Goal: Information Seeking & Learning: Check status

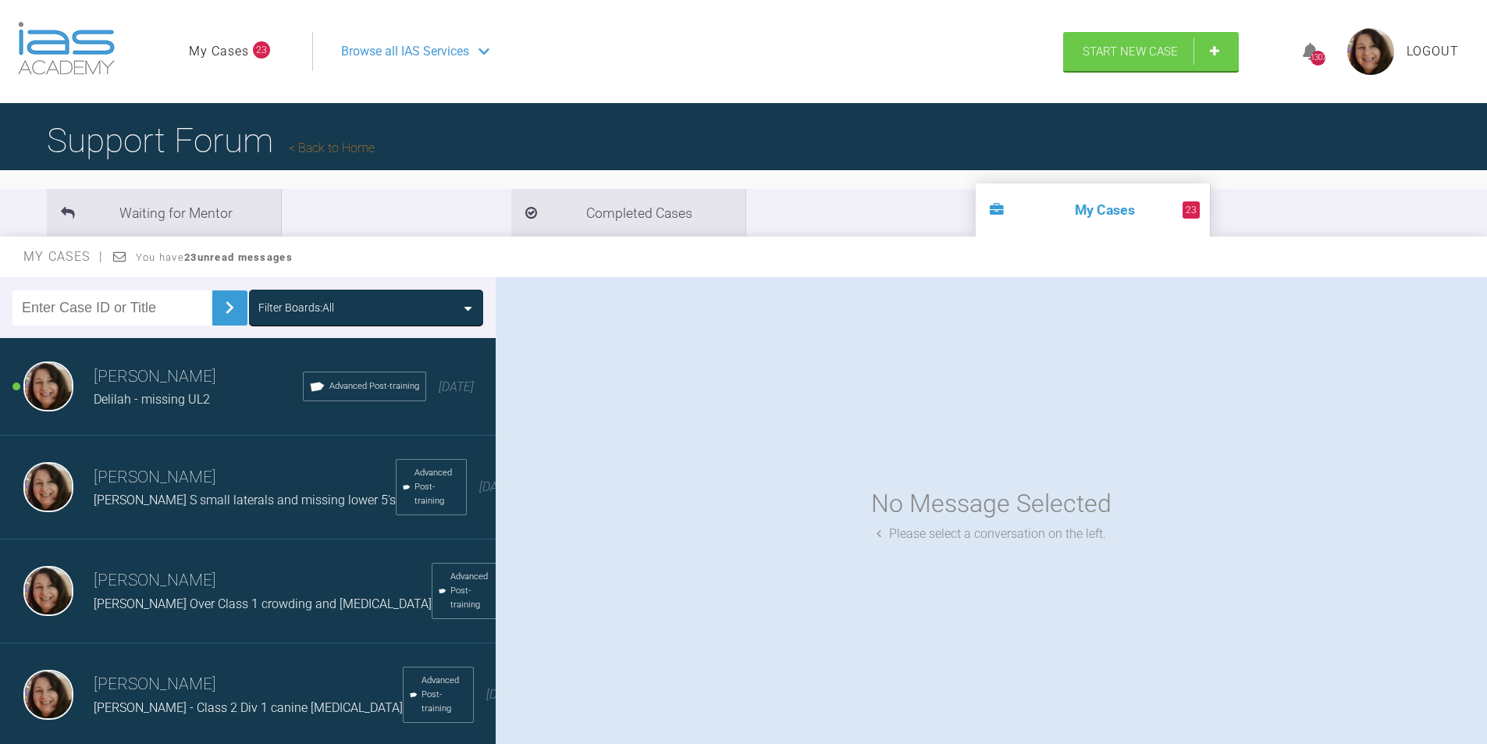
click at [111, 307] on input "text" at bounding box center [112, 307] width 200 height 35
click at [219, 306] on img at bounding box center [229, 307] width 25 height 25
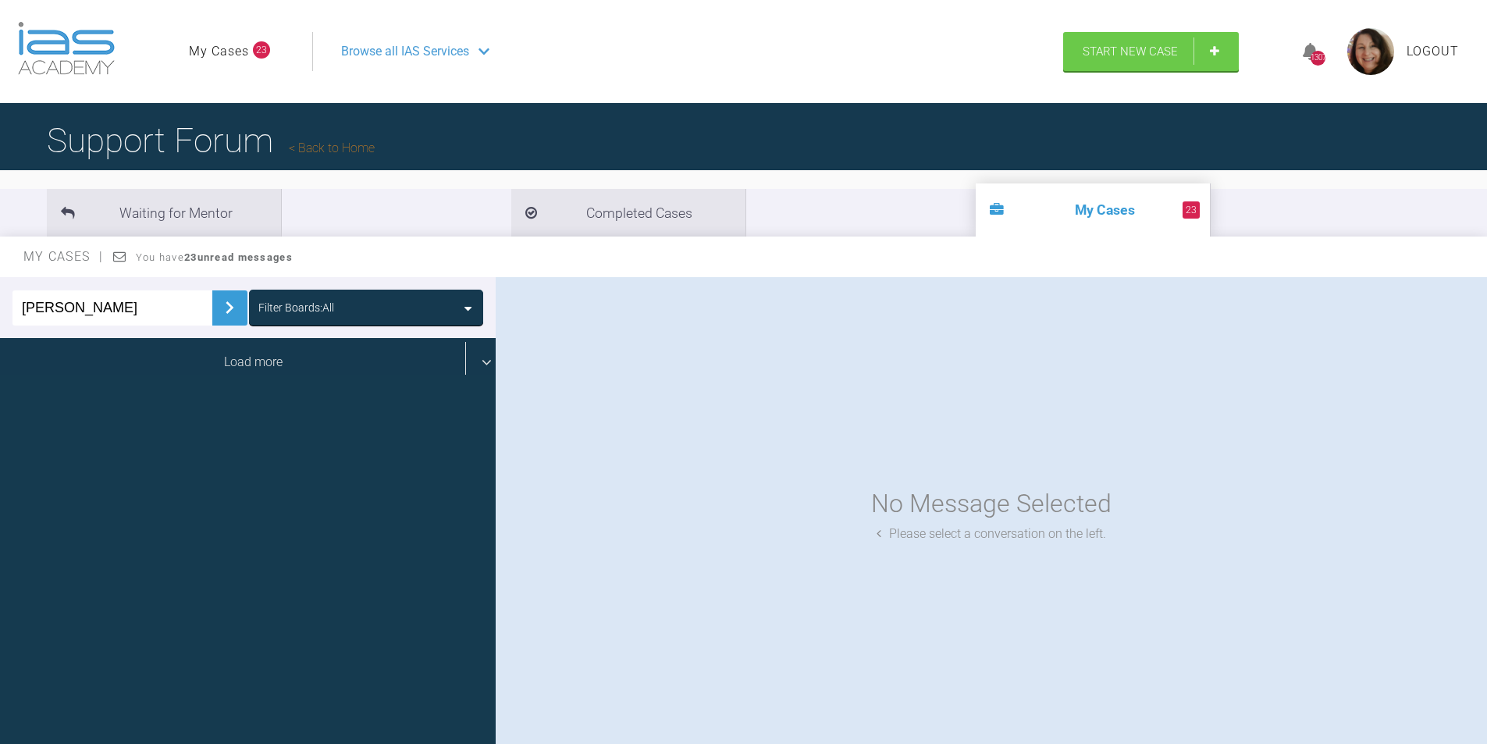
click at [254, 362] on div "Load more" at bounding box center [253, 362] width 507 height 48
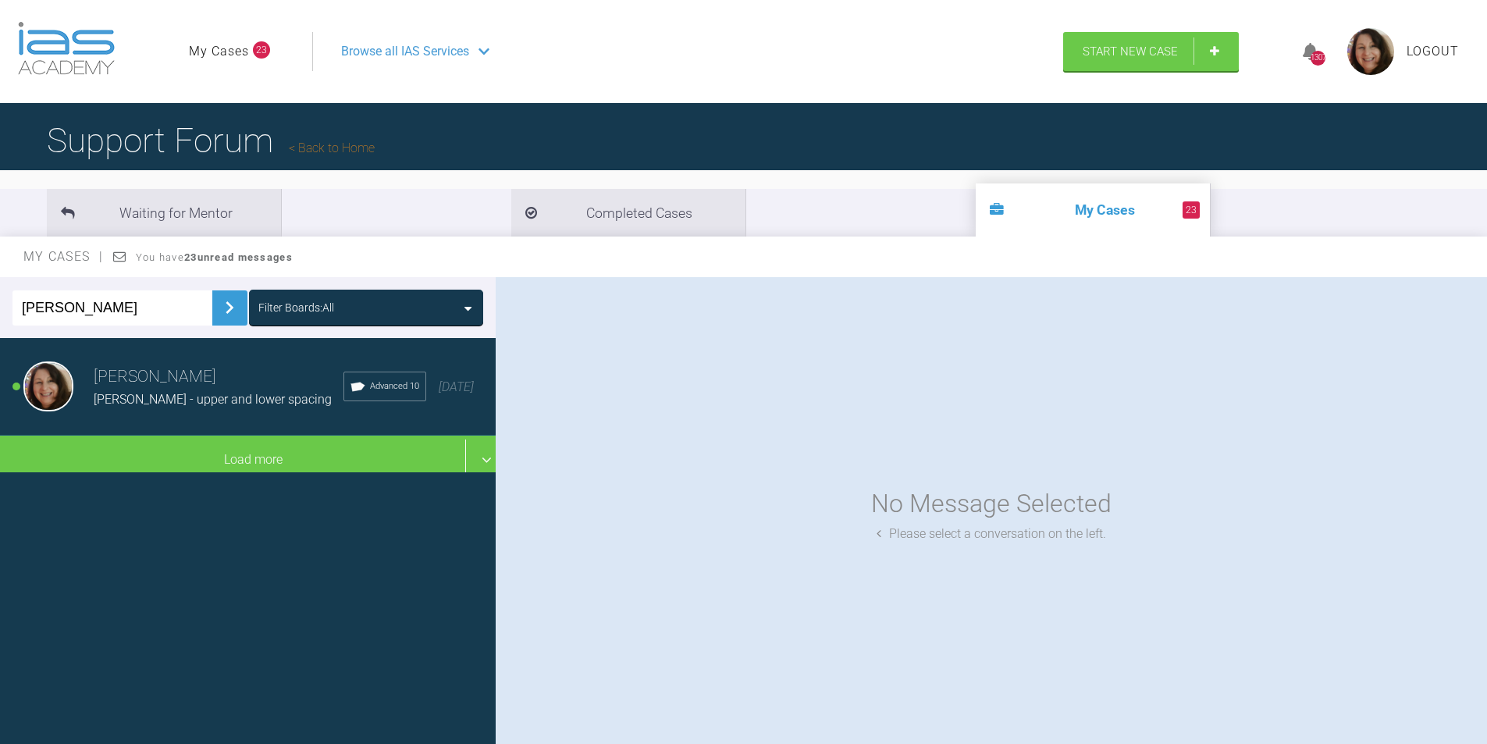
drag, startPoint x: 70, startPoint y: 305, endPoint x: 0, endPoint y: 304, distance: 70.3
click at [0, 304] on div "[PERSON_NAME] Boards: All" at bounding box center [248, 307] width 496 height 61
click at [173, 396] on span "[PERSON_NAME] - upper and lower spacing" at bounding box center [213, 399] width 238 height 15
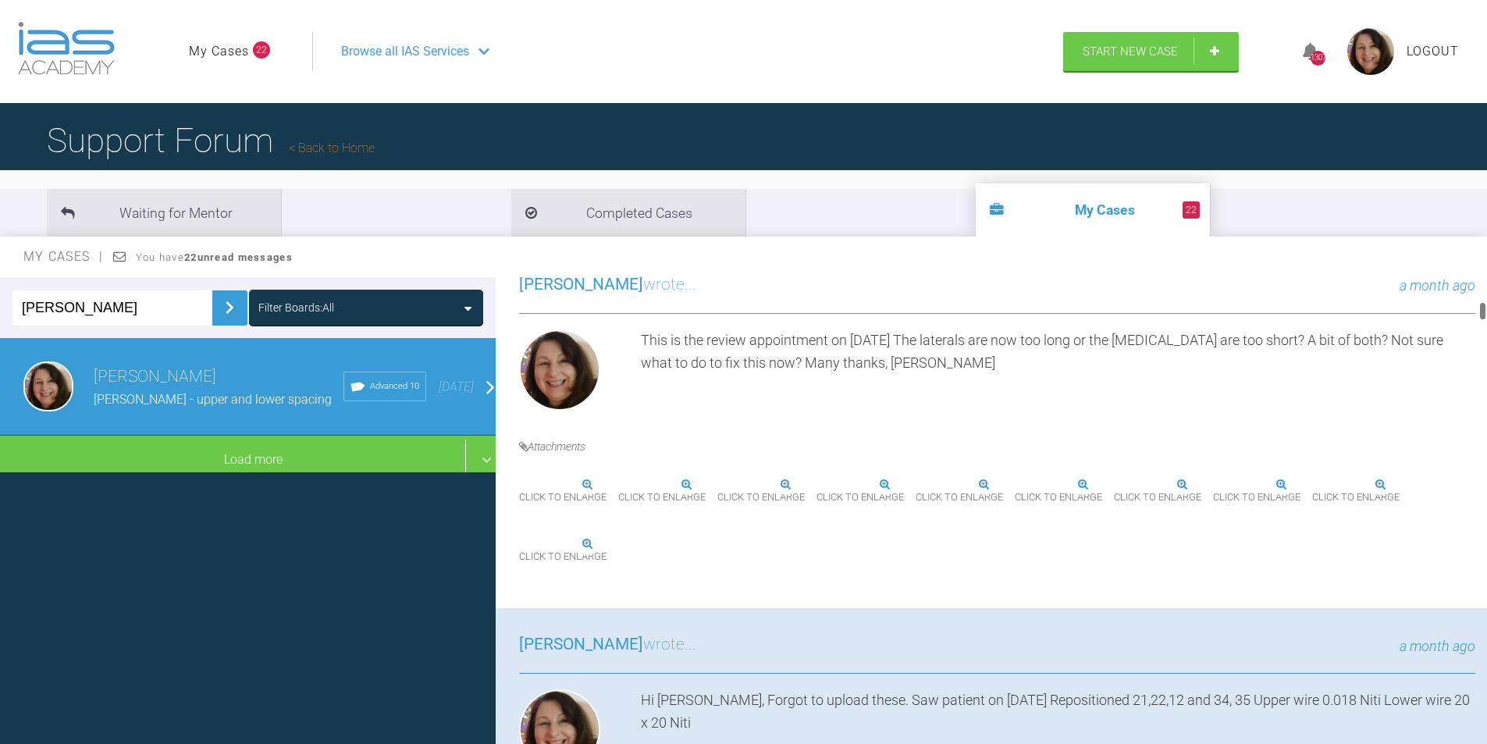
scroll to position [862, 0]
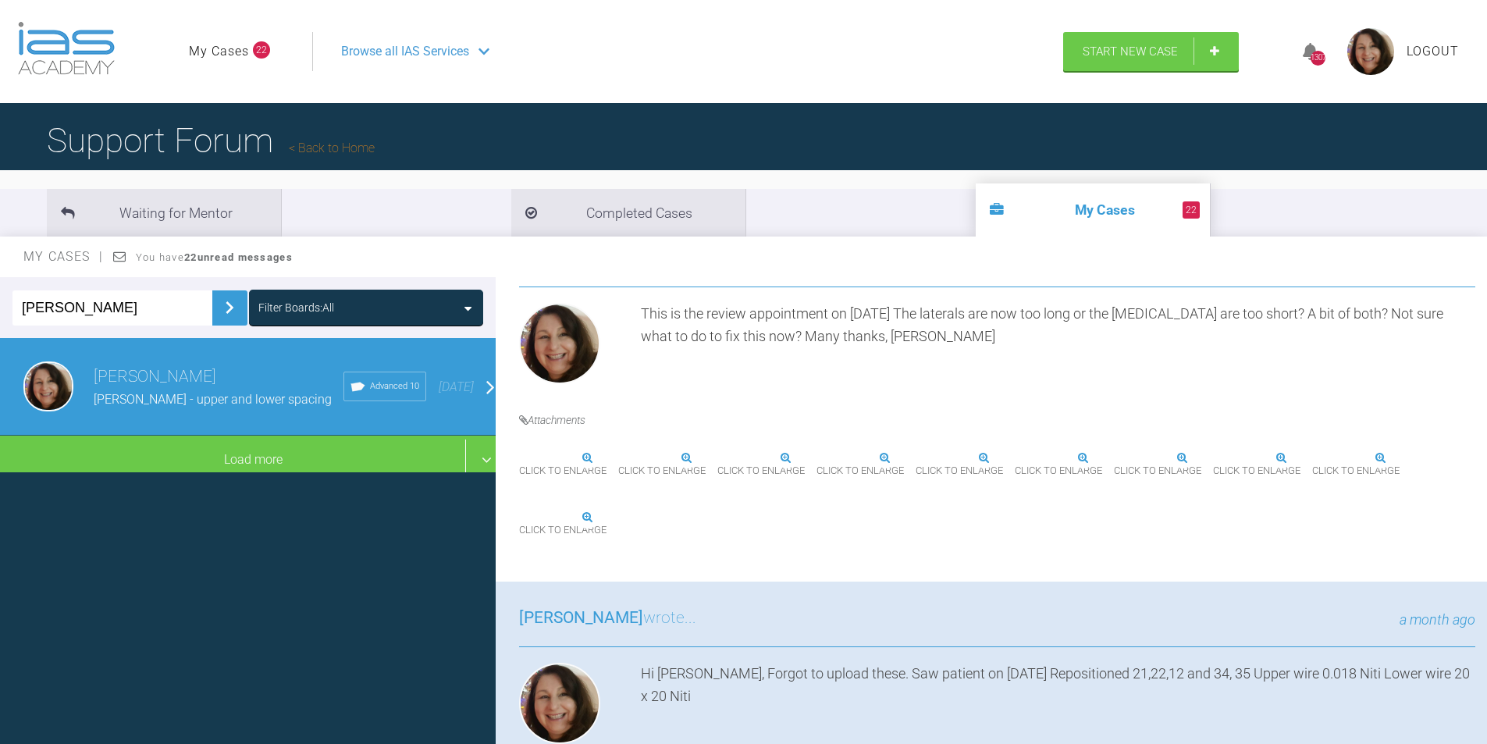
drag, startPoint x: 1483, startPoint y: 287, endPoint x: 1488, endPoint y: 312, distance: 25.4
click at [1486, 312] on html "My Cases 22 Logout Browse all IAS Services Start New Case 1307 Logout Support F…" at bounding box center [743, 453] width 1487 height 906
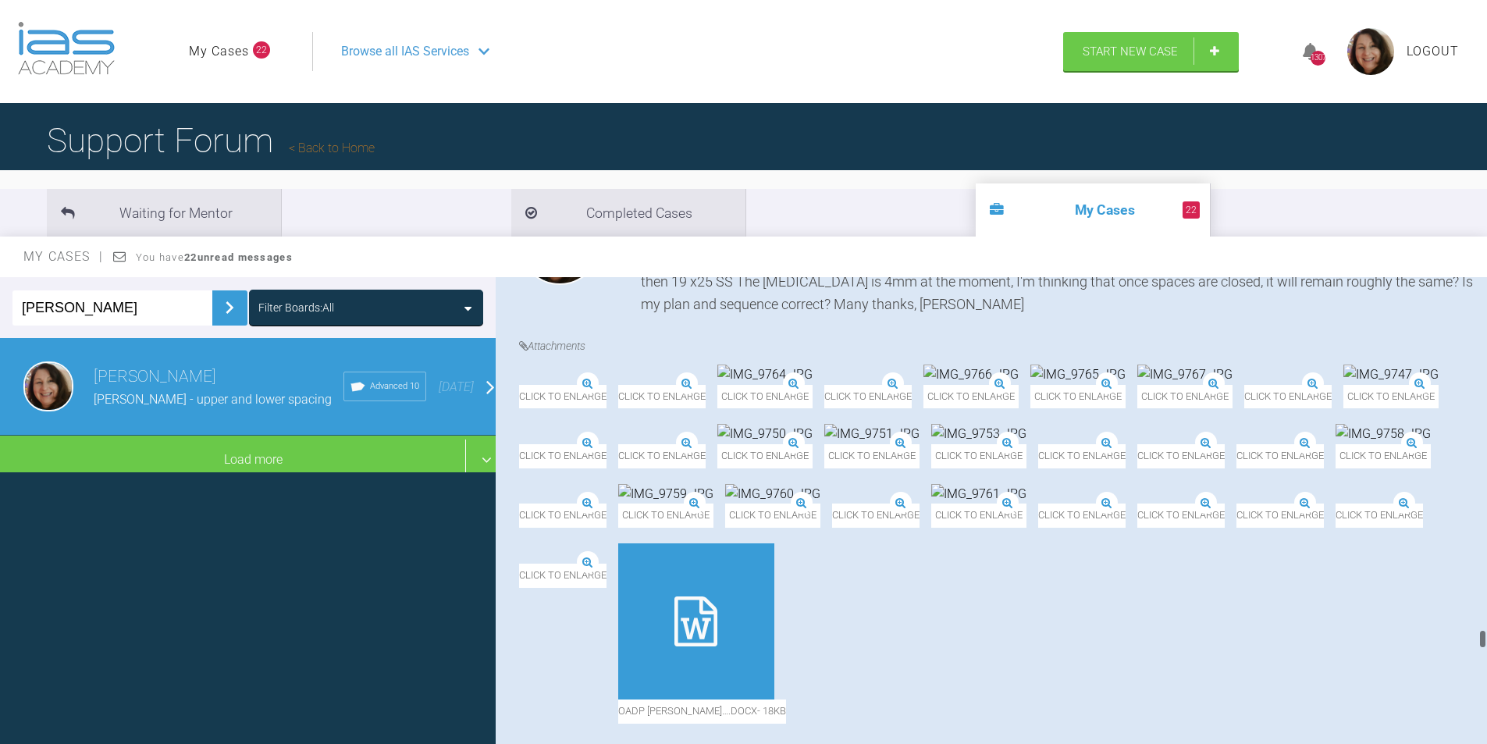
scroll to position [12309, 0]
drag, startPoint x: 1480, startPoint y: 308, endPoint x: 1067, endPoint y: 525, distance: 466.5
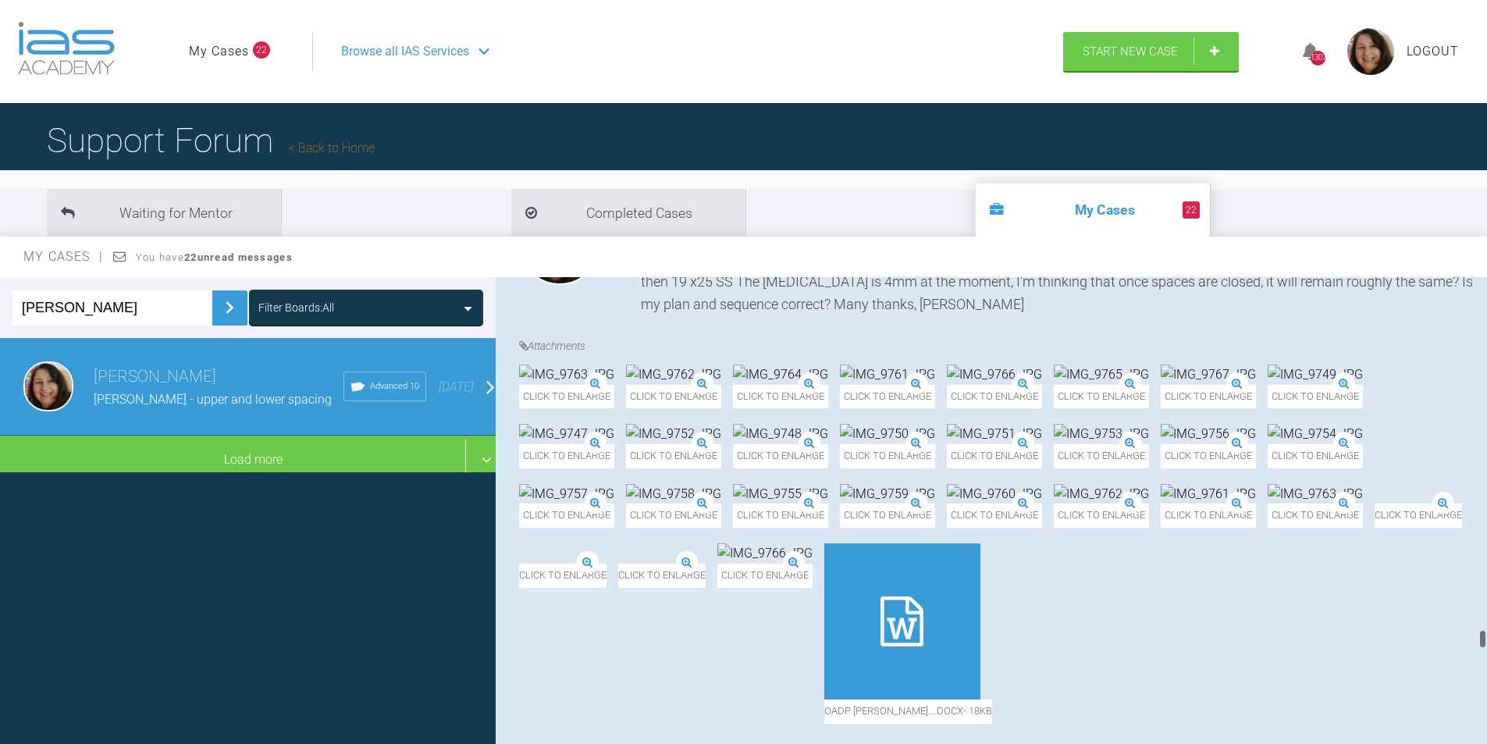
click at [1486, 639] on html "My Cases 22 Logout Browse all IAS Services Start New Case 1307 Logout Support F…" at bounding box center [743, 453] width 1487 height 906
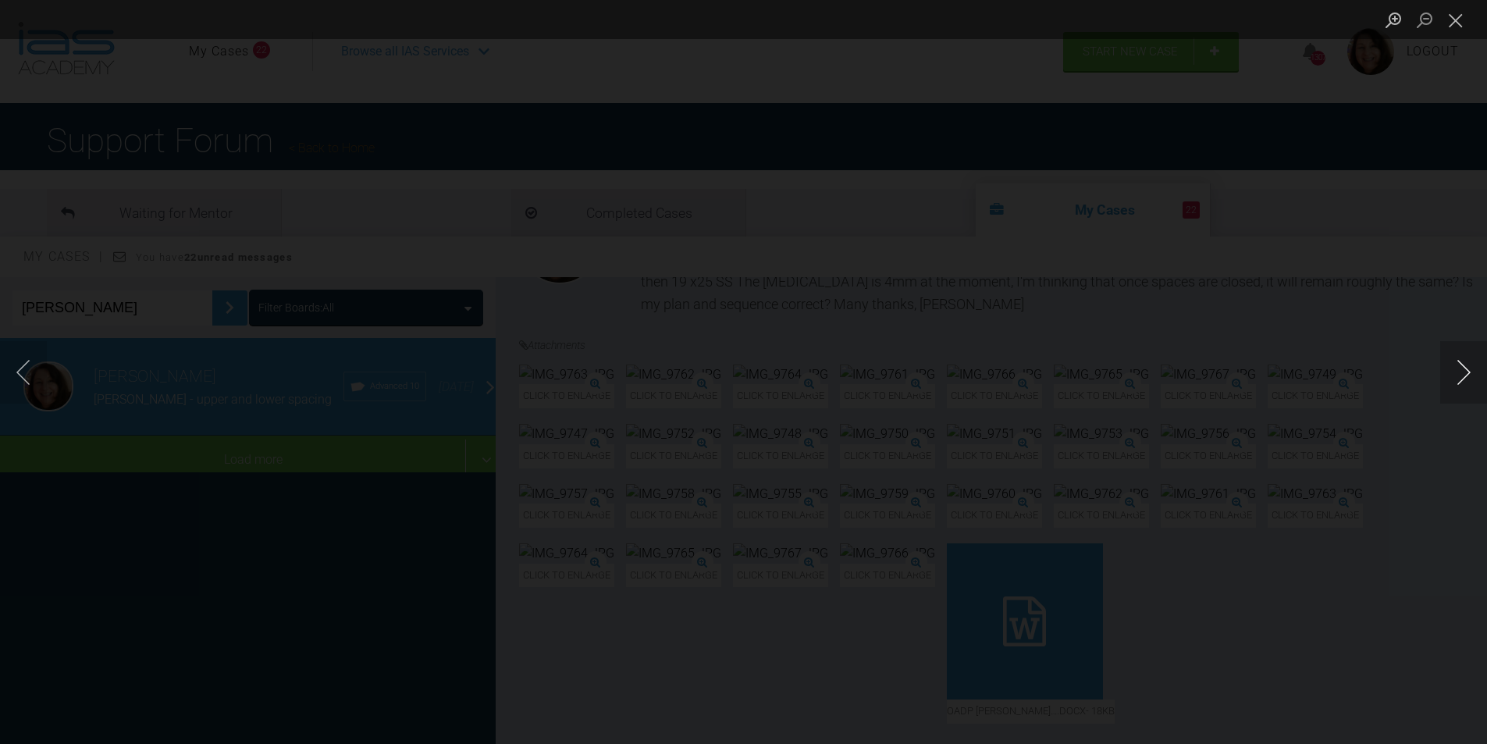
click at [1460, 369] on button "Next image" at bounding box center [1463, 372] width 47 height 62
click at [1462, 23] on button "Close lightbox" at bounding box center [1455, 19] width 31 height 27
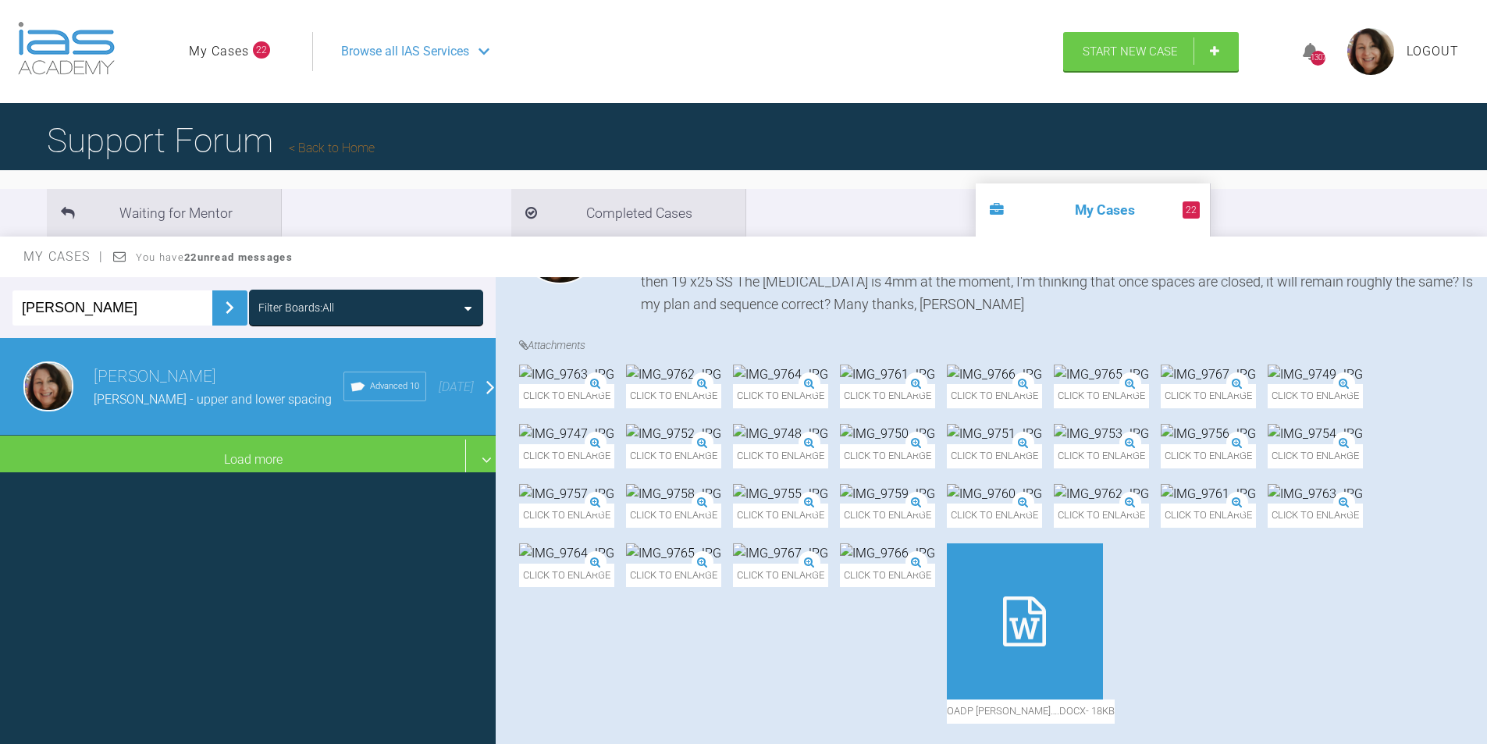
drag, startPoint x: 105, startPoint y: 308, endPoint x: 0, endPoint y: 308, distance: 105.4
click at [0, 308] on div "[PERSON_NAME] Boards: All" at bounding box center [248, 307] width 496 height 61
type input "isla"
click at [217, 311] on img at bounding box center [229, 307] width 25 height 25
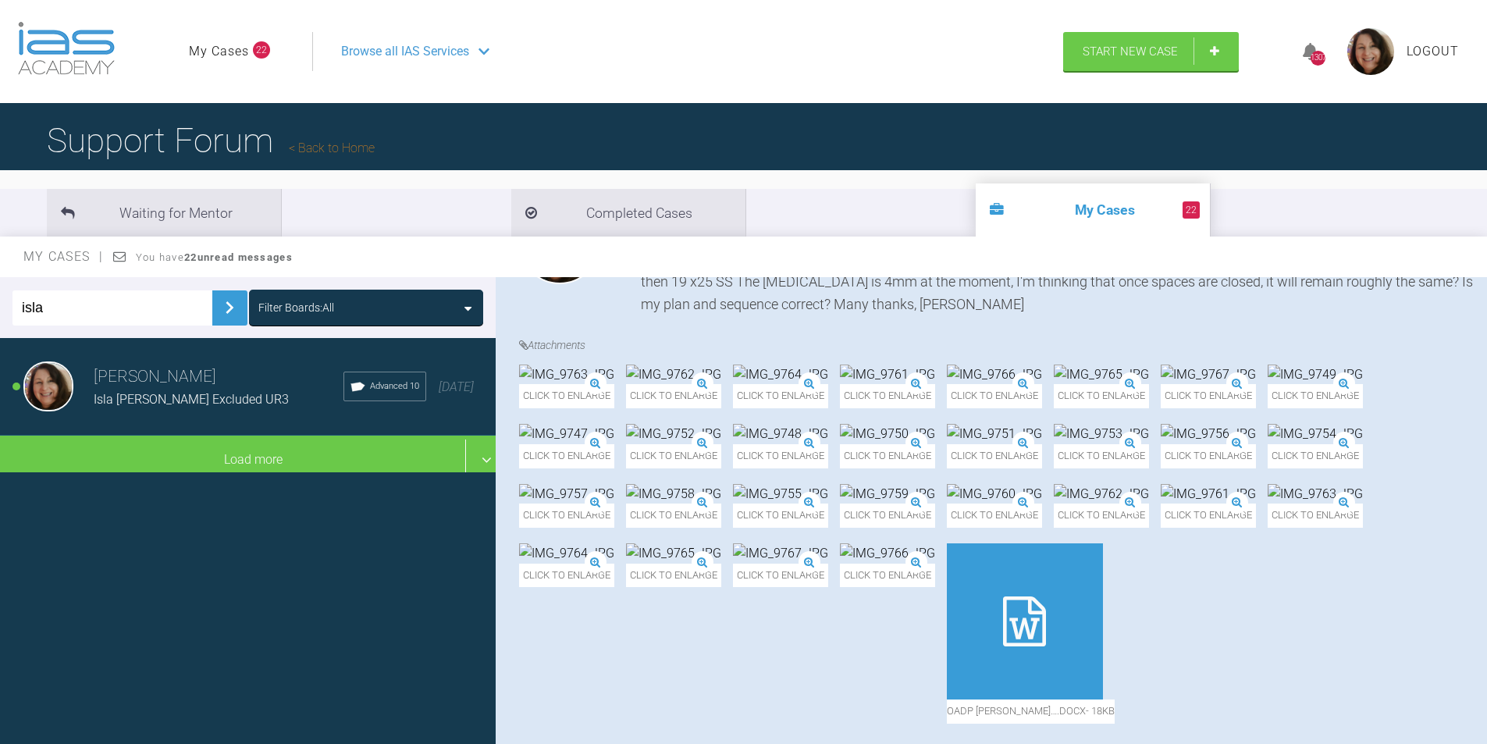
click at [151, 380] on h3 "[PERSON_NAME]" at bounding box center [219, 377] width 250 height 27
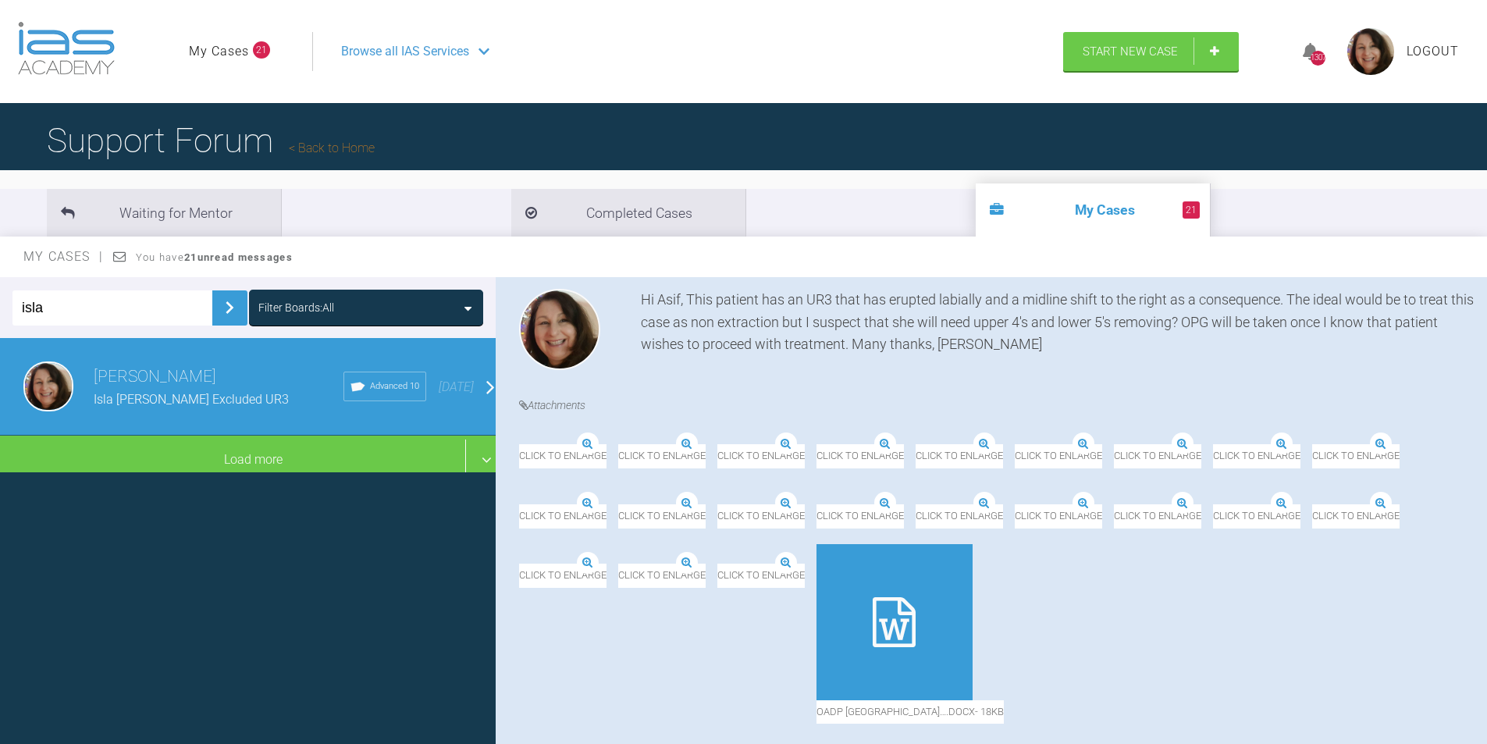
drag, startPoint x: 1486, startPoint y: 671, endPoint x: 1498, endPoint y: 391, distance: 279.7
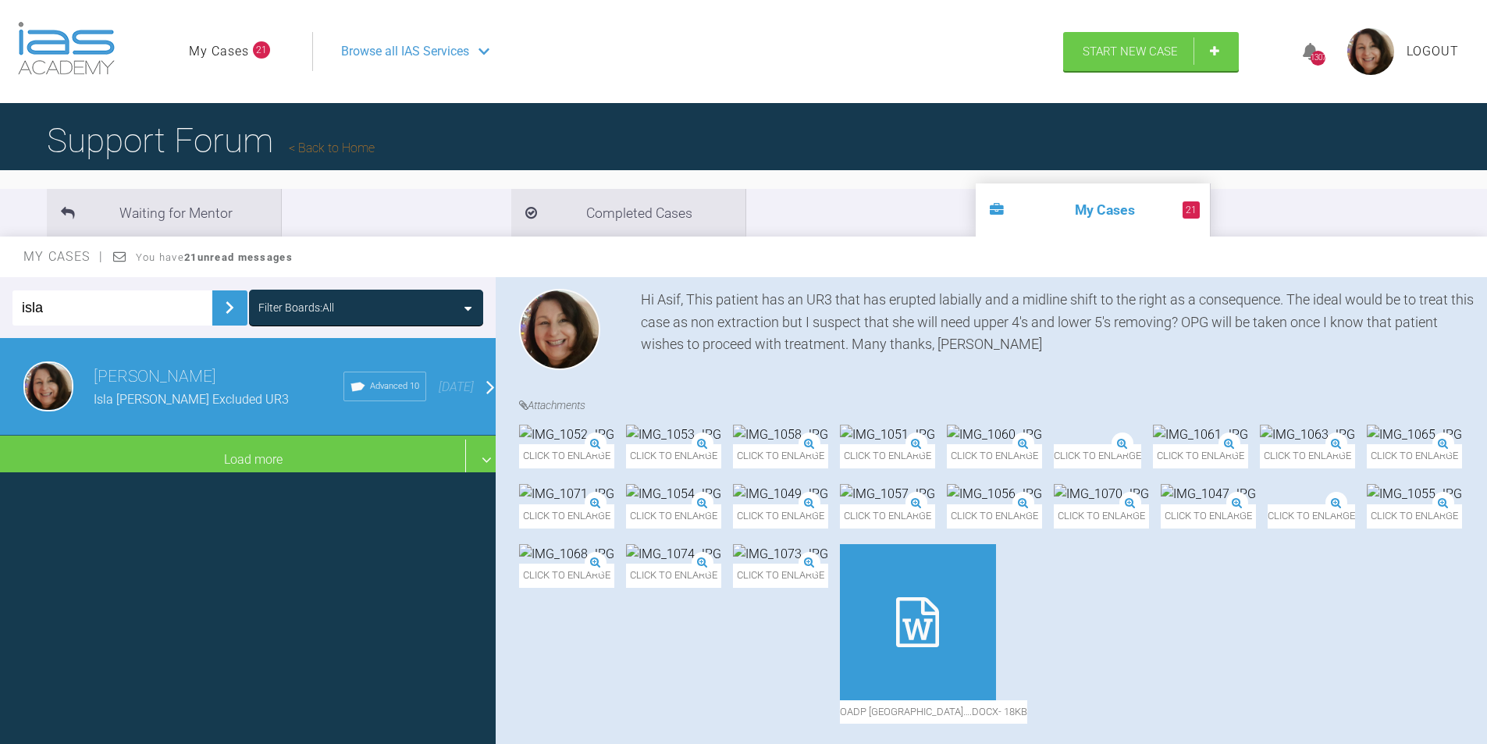
click at [1486, 391] on html "My Cases 21 Logout Browse all IAS Services Start New Case 1307 Logout Support F…" at bounding box center [743, 453] width 1487 height 906
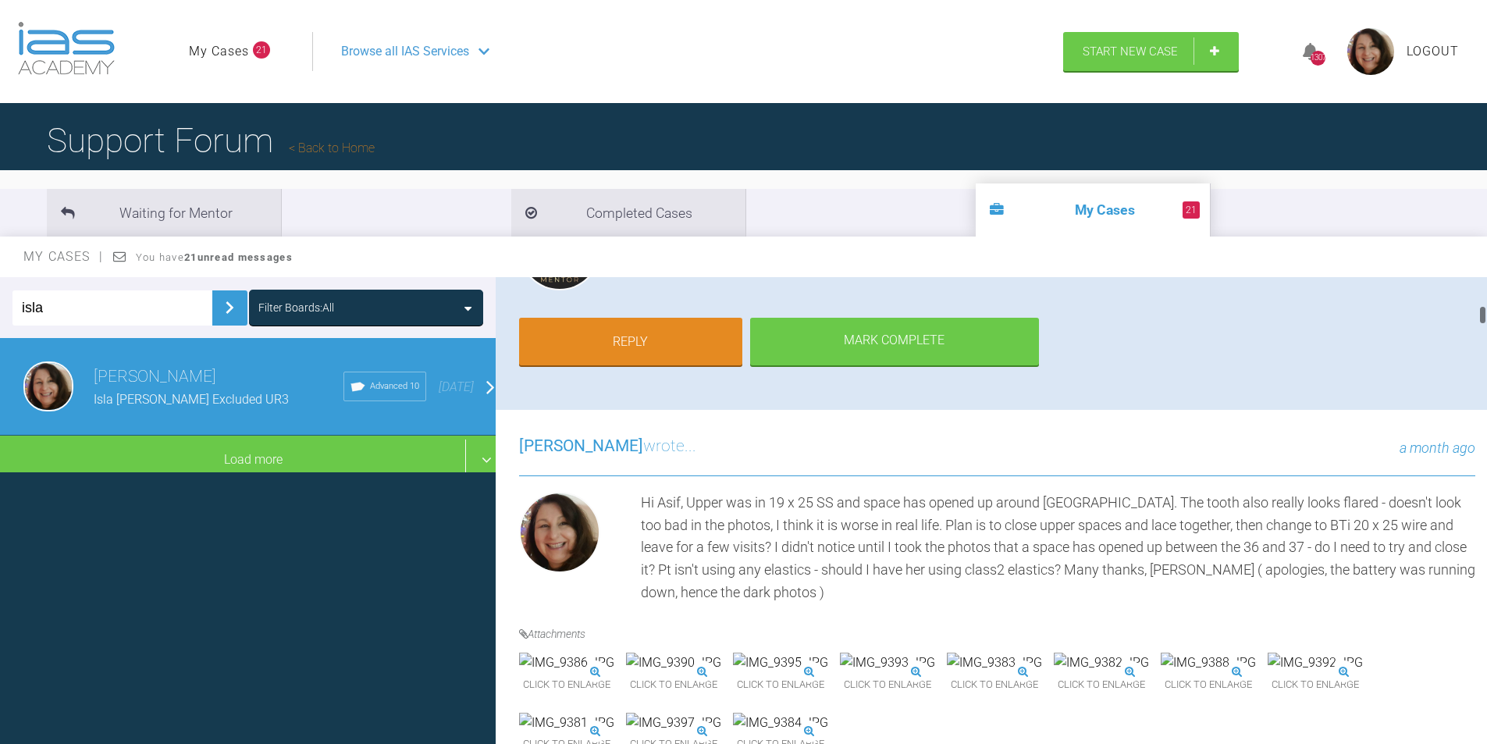
scroll to position [0, 0]
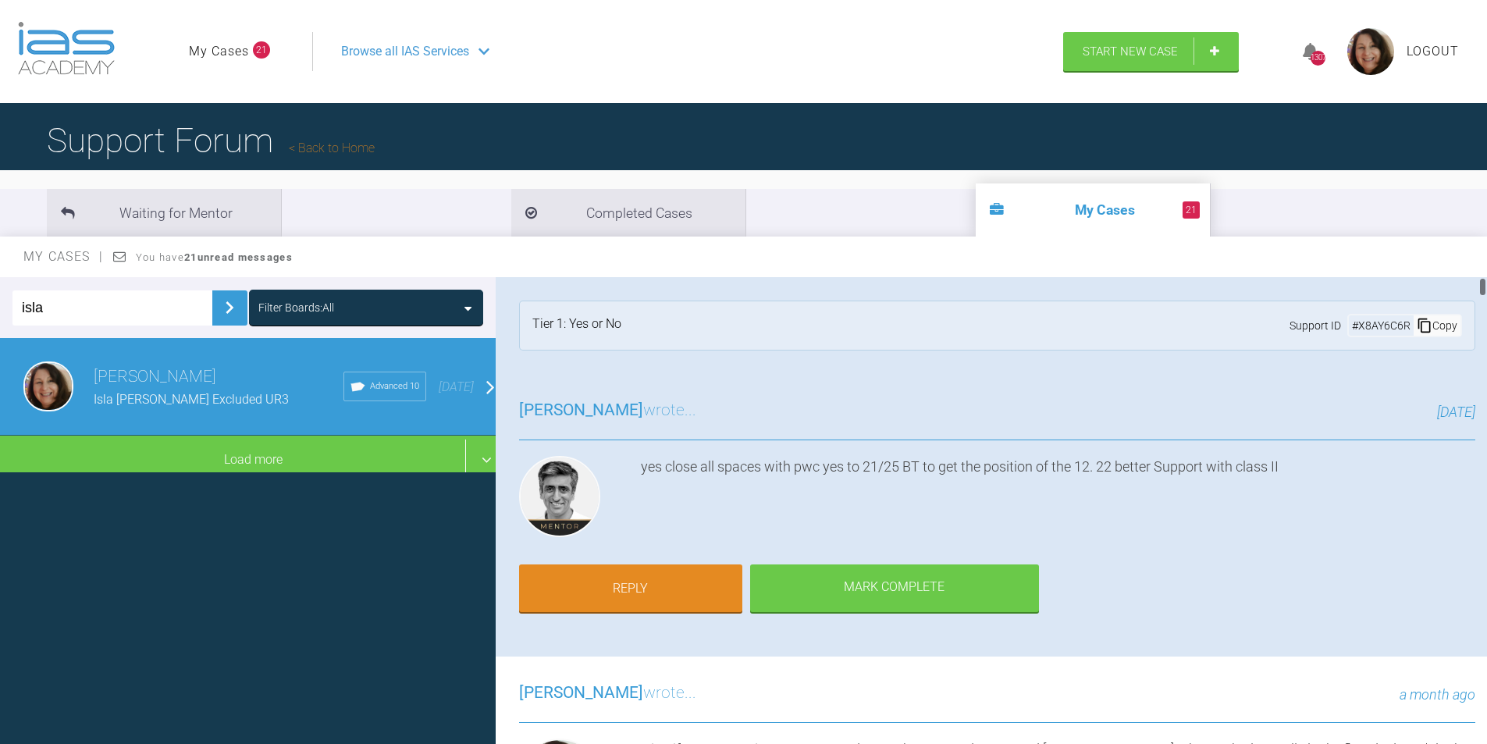
drag, startPoint x: 1483, startPoint y: 675, endPoint x: 1496, endPoint y: 276, distance: 399.1
click at [1486, 276] on html "My Cases 21 Logout Browse all IAS Services Start New Case 1307 Logout Support F…" at bounding box center [743, 453] width 1487 height 906
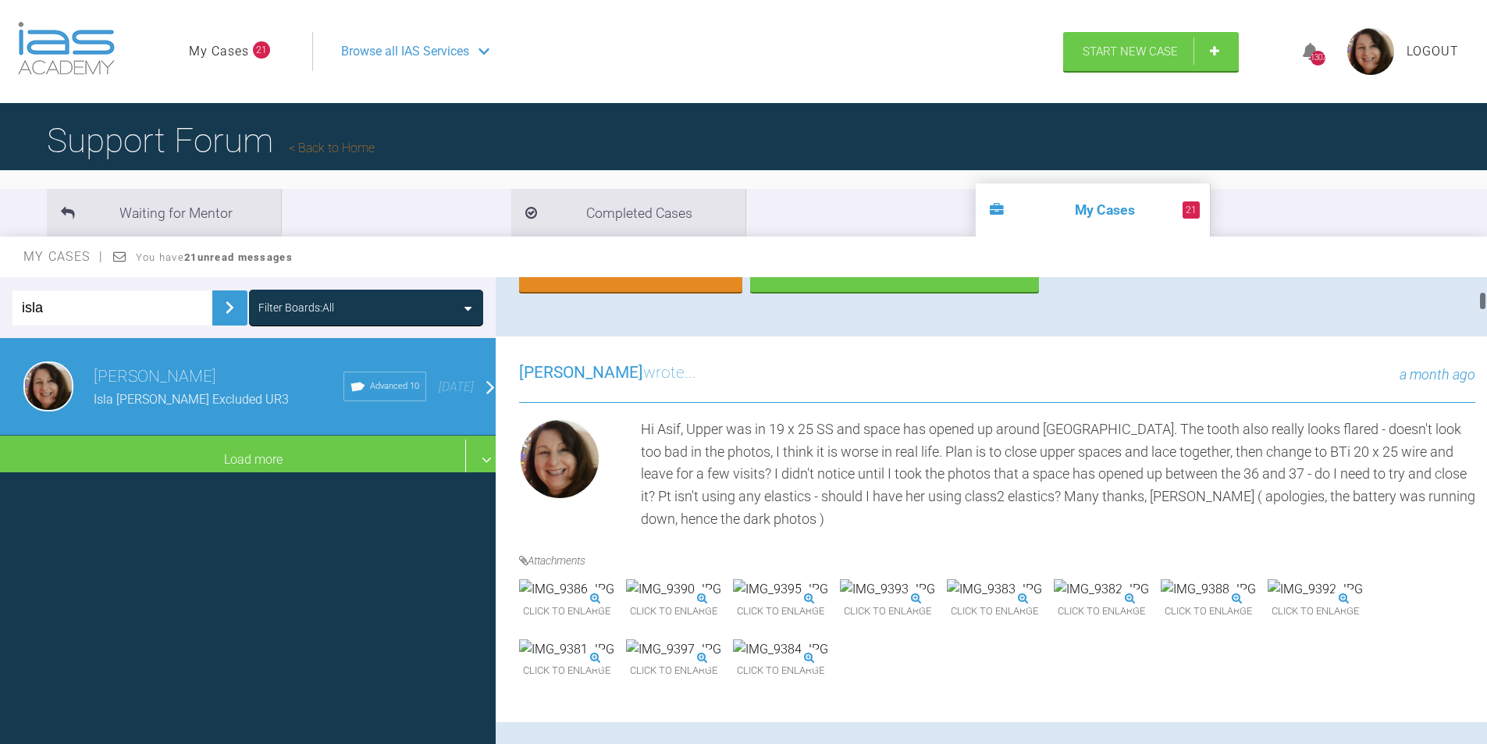
scroll to position [468, 0]
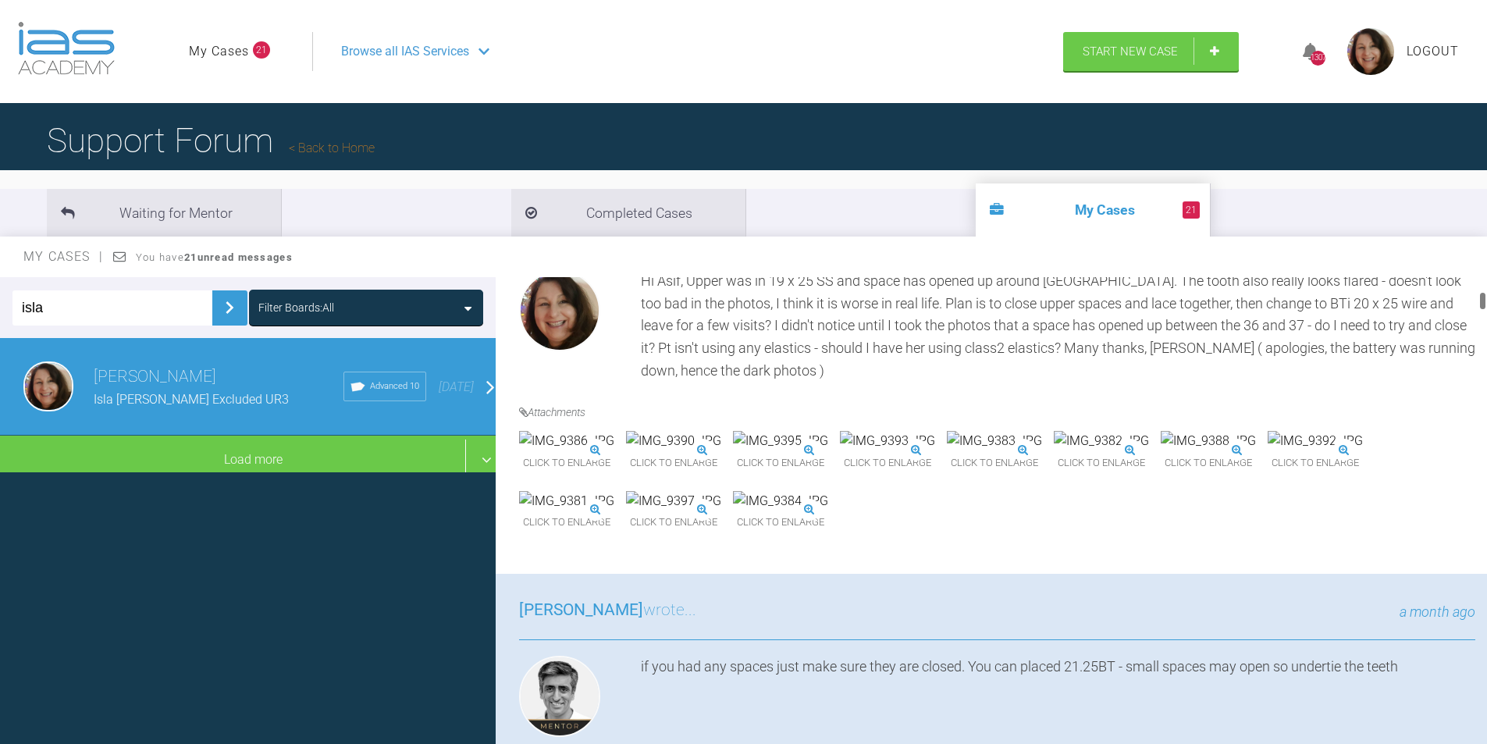
drag, startPoint x: 1483, startPoint y: 284, endPoint x: 1496, endPoint y: 299, distance: 19.9
click at [1486, 299] on html "My Cases 21 Logout Browse all IAS Services Start New Case 1307 Logout Support F…" at bounding box center [743, 453] width 1487 height 906
click at [605, 451] on img at bounding box center [566, 441] width 95 height 20
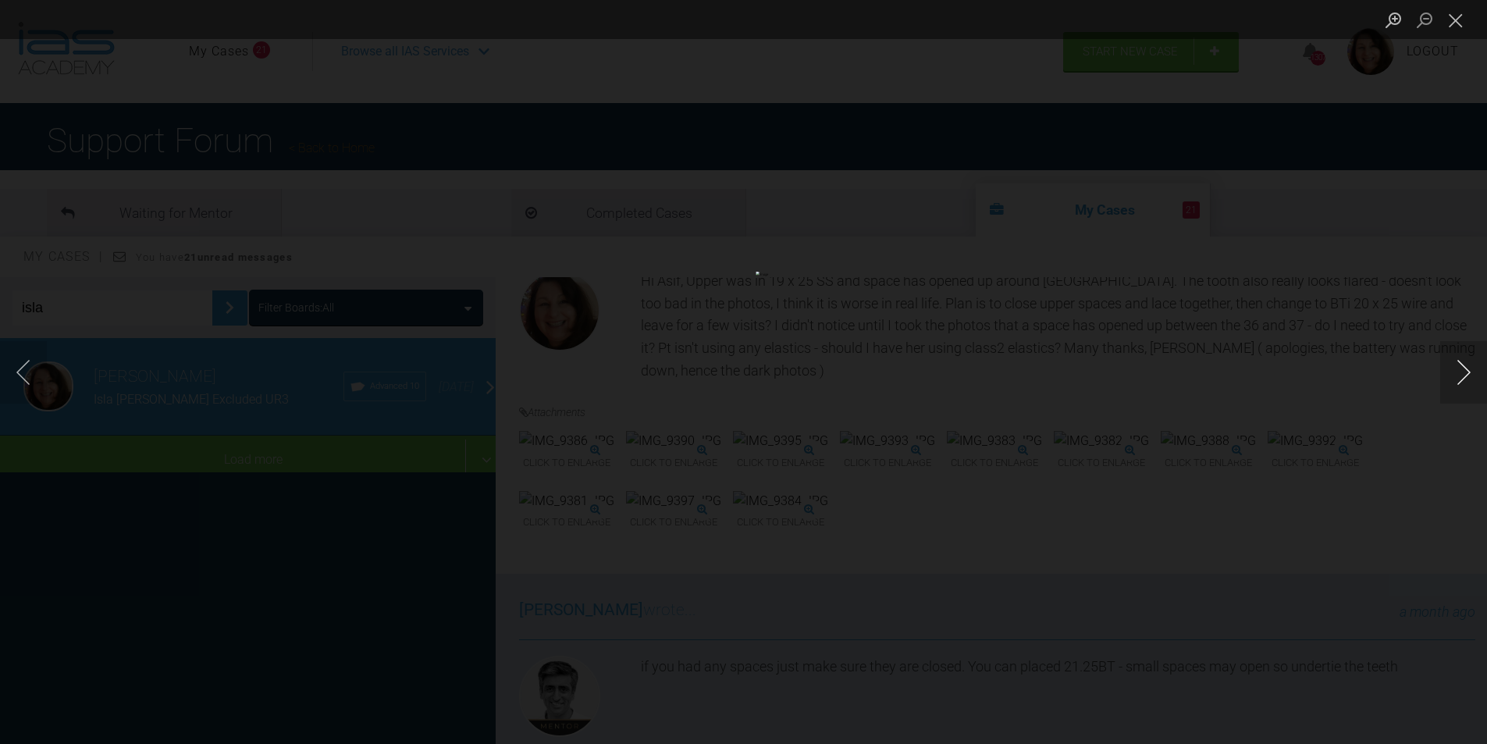
click at [1461, 379] on button "Next image" at bounding box center [1463, 372] width 47 height 62
click at [1461, 372] on button "Next image" at bounding box center [1463, 372] width 47 height 62
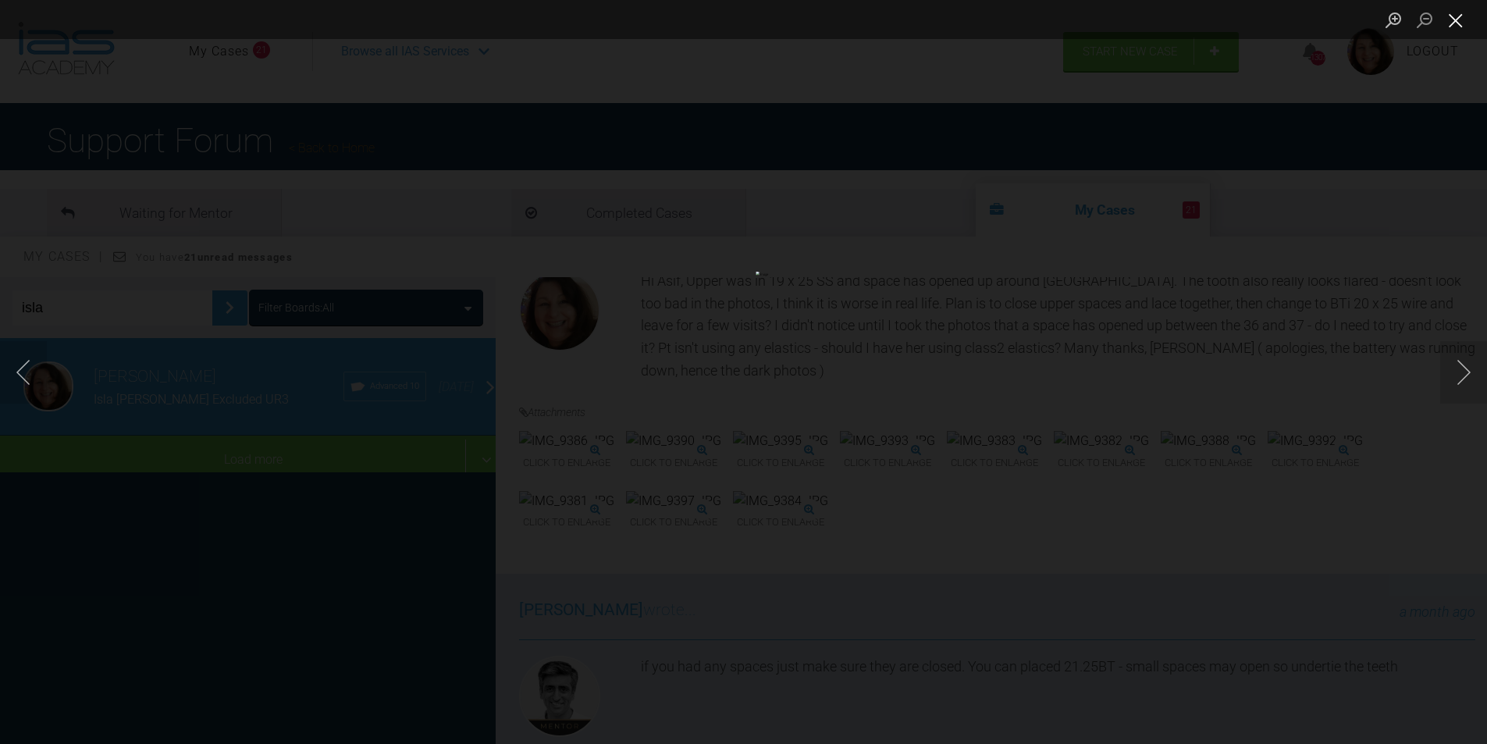
click at [1454, 20] on button "Close lightbox" at bounding box center [1455, 19] width 31 height 27
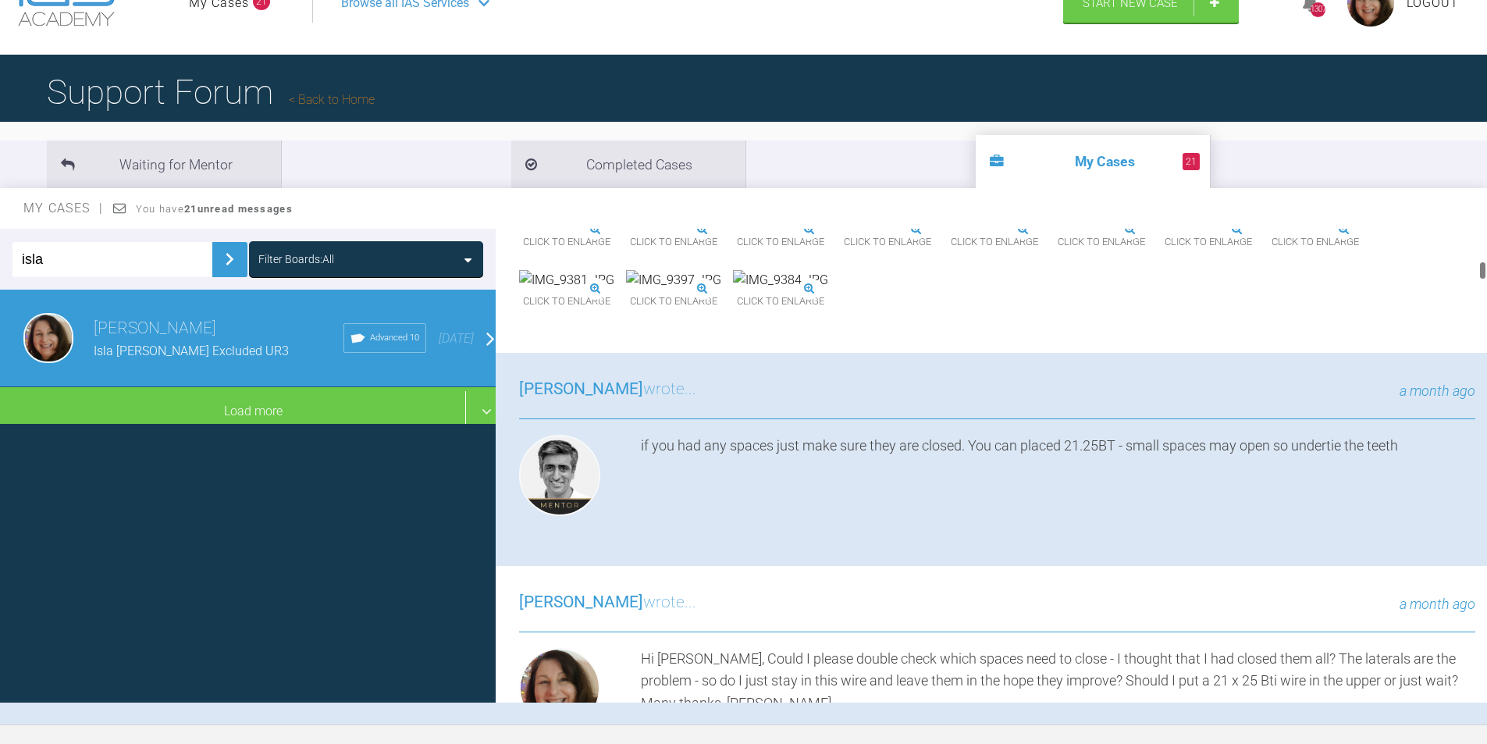
scroll to position [567, 0]
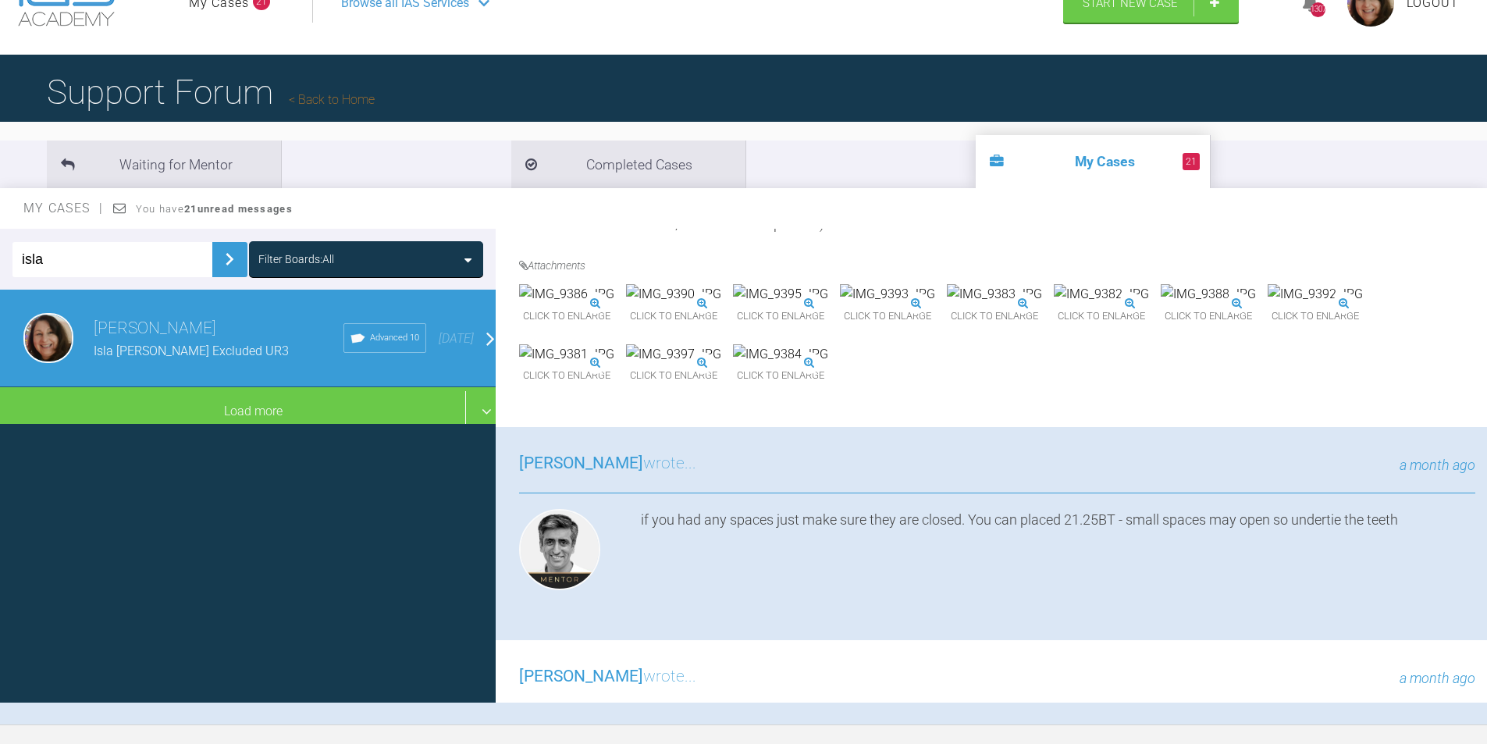
drag, startPoint x: 1481, startPoint y: 254, endPoint x: 1493, endPoint y: 258, distance: 13.1
click at [1486, 258] on html "My Cases 21 Logout Browse all IAS Services Start New Case 1307 Logout Support F…" at bounding box center [743, 405] width 1487 height 906
click at [1268, 304] on img at bounding box center [1315, 294] width 95 height 20
